Goal: Transaction & Acquisition: Purchase product/service

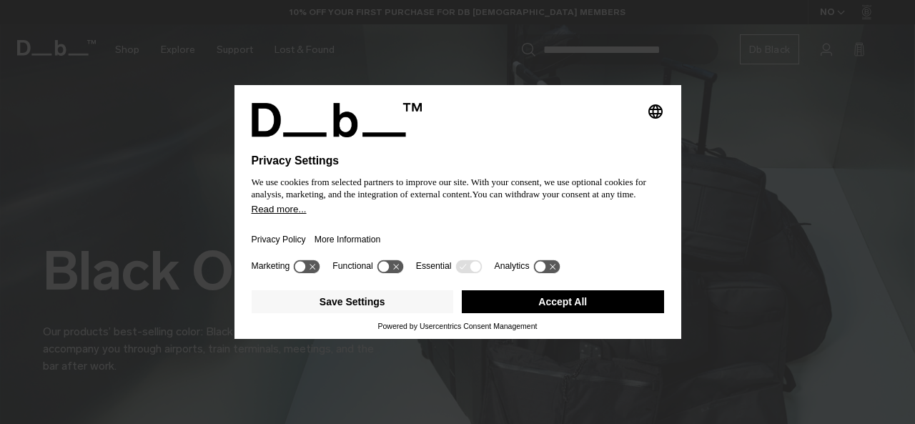
click at [409, 230] on div "Privacy Policy More Information" at bounding box center [458, 234] width 412 height 41
click at [517, 309] on button "Accept All" at bounding box center [563, 301] width 202 height 23
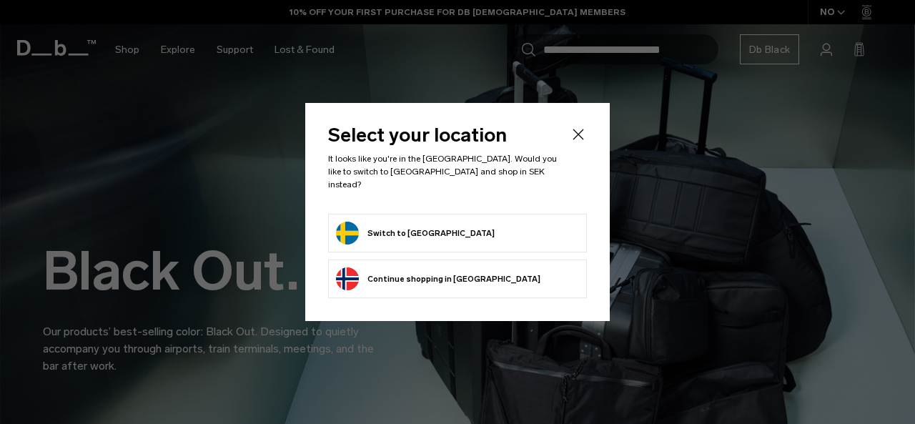
click at [411, 223] on button "Switch to Sweden" at bounding box center [415, 233] width 159 height 23
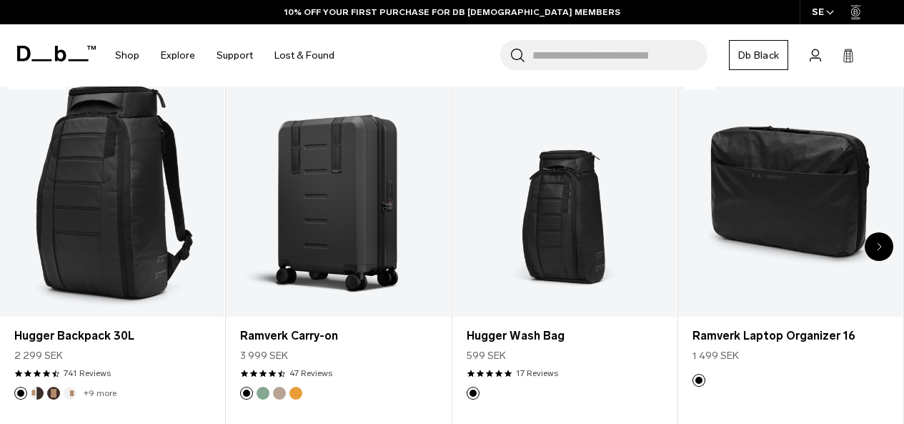
scroll to position [500, 0]
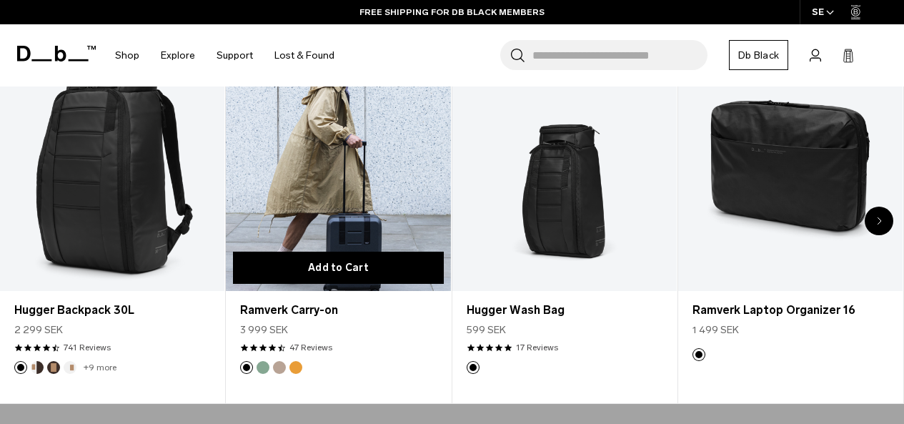
click at [351, 264] on button "Add to Cart" at bounding box center [338, 268] width 210 height 32
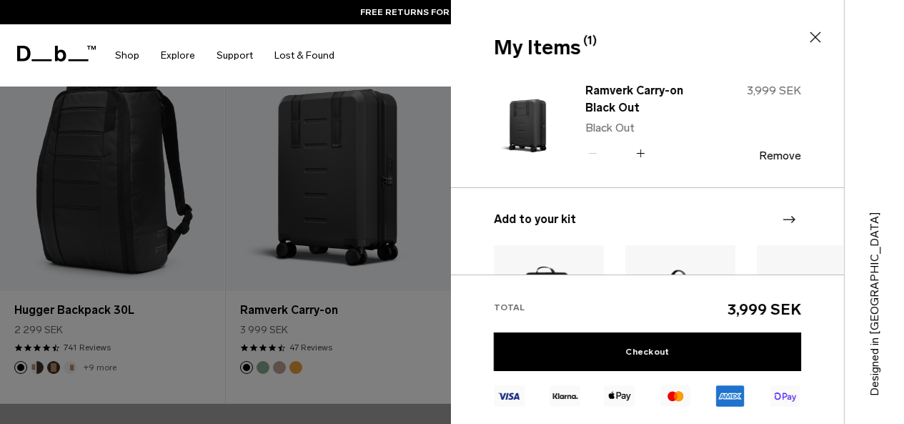
click at [369, 219] on div at bounding box center [452, 212] width 904 height 424
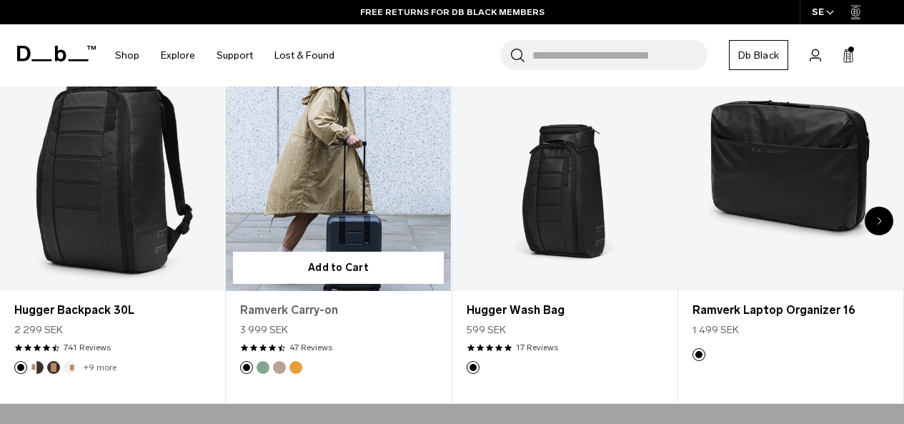
click at [326, 307] on link "Ramverk Carry-on" at bounding box center [338, 310] width 196 height 17
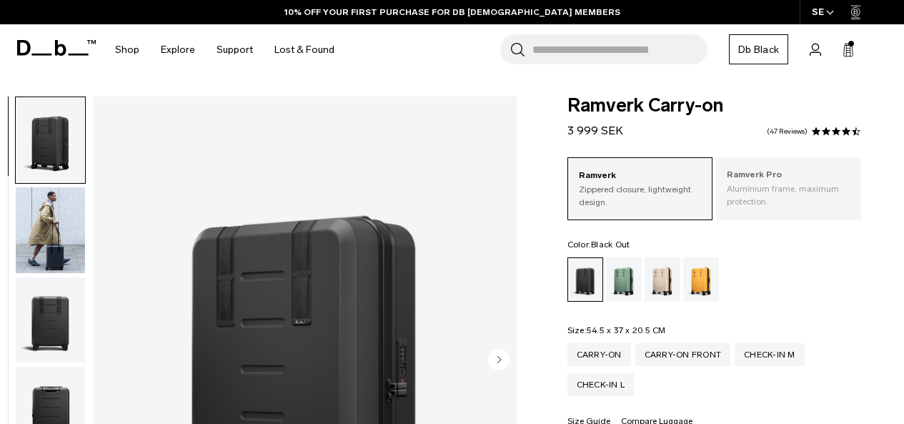
click at [770, 164] on div "Ramverk Pro Aluminium frame, maximum protection." at bounding box center [788, 187] width 145 height 61
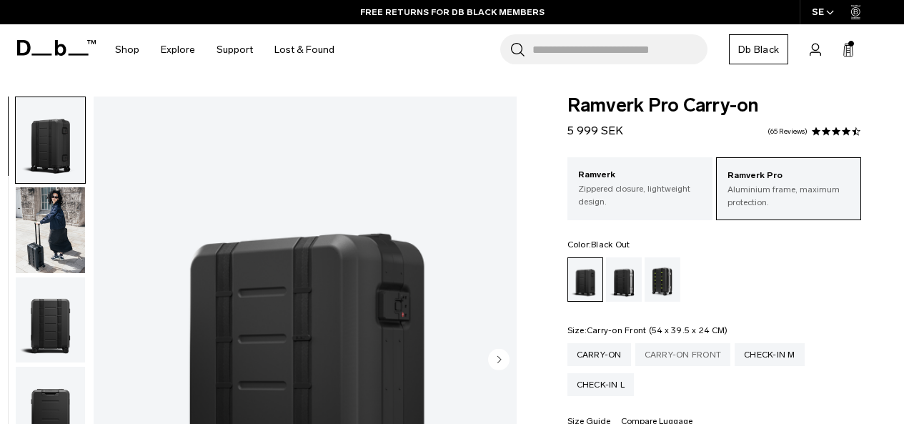
click at [664, 354] on div "Carry-on Front" at bounding box center [683, 354] width 96 height 23
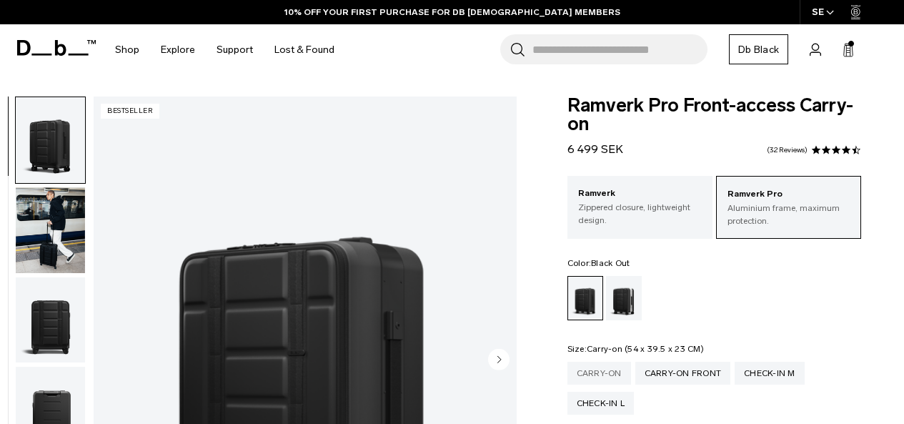
click at [597, 377] on div "Carry-on" at bounding box center [599, 373] width 64 height 23
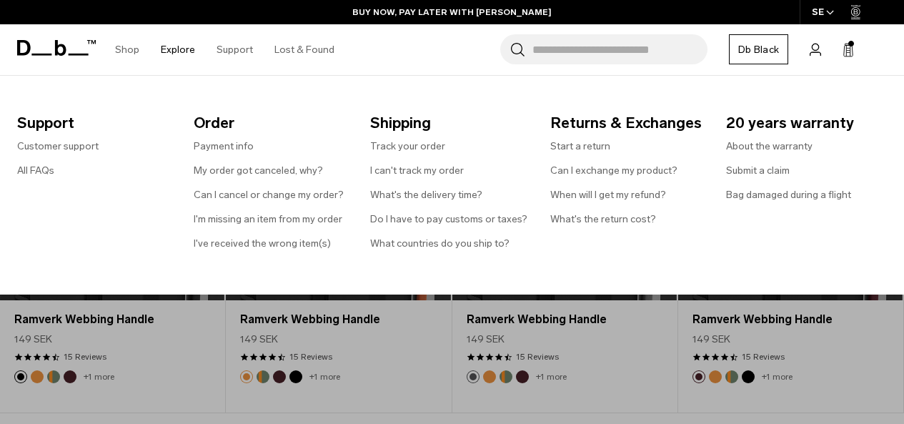
scroll to position [2001, 0]
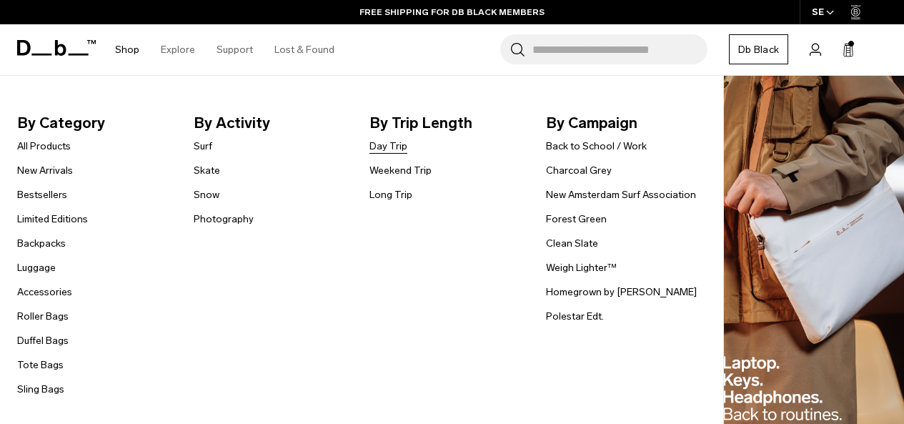
click at [397, 143] on link "Day Trip" at bounding box center [388, 146] width 38 height 15
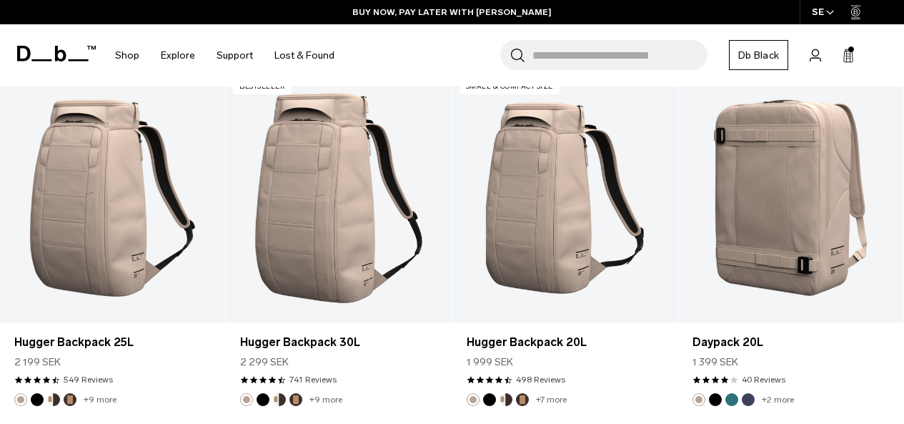
scroll to position [2144, 0]
